Goal: Information Seeking & Learning: Learn about a topic

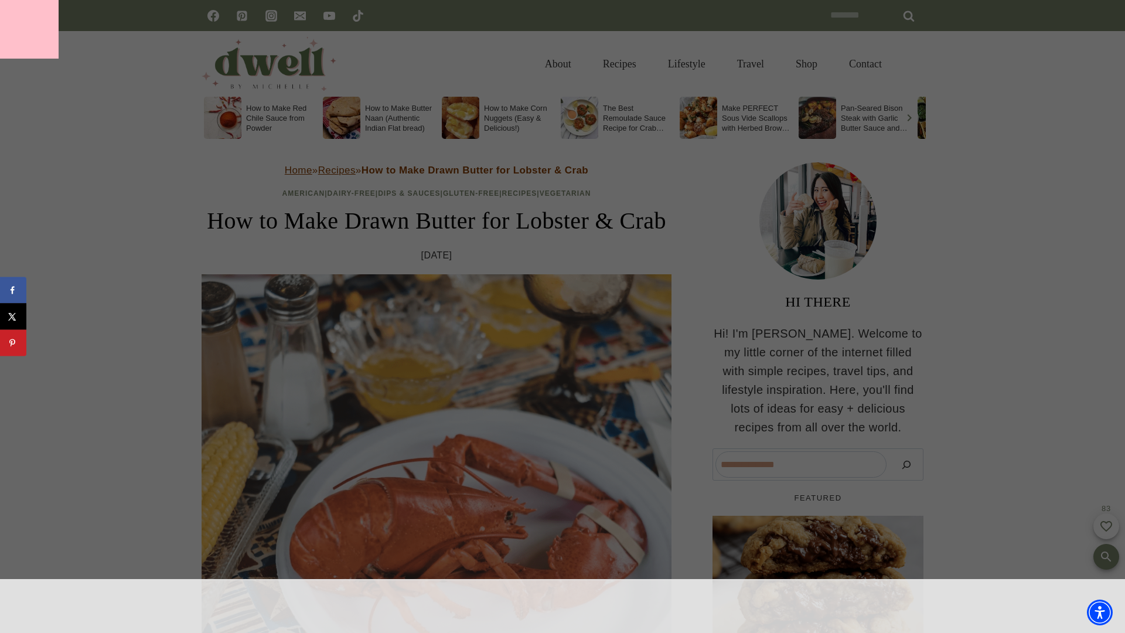
click at [29, 29] on div at bounding box center [29, 29] width 59 height 59
